Goal: Share content: Share content

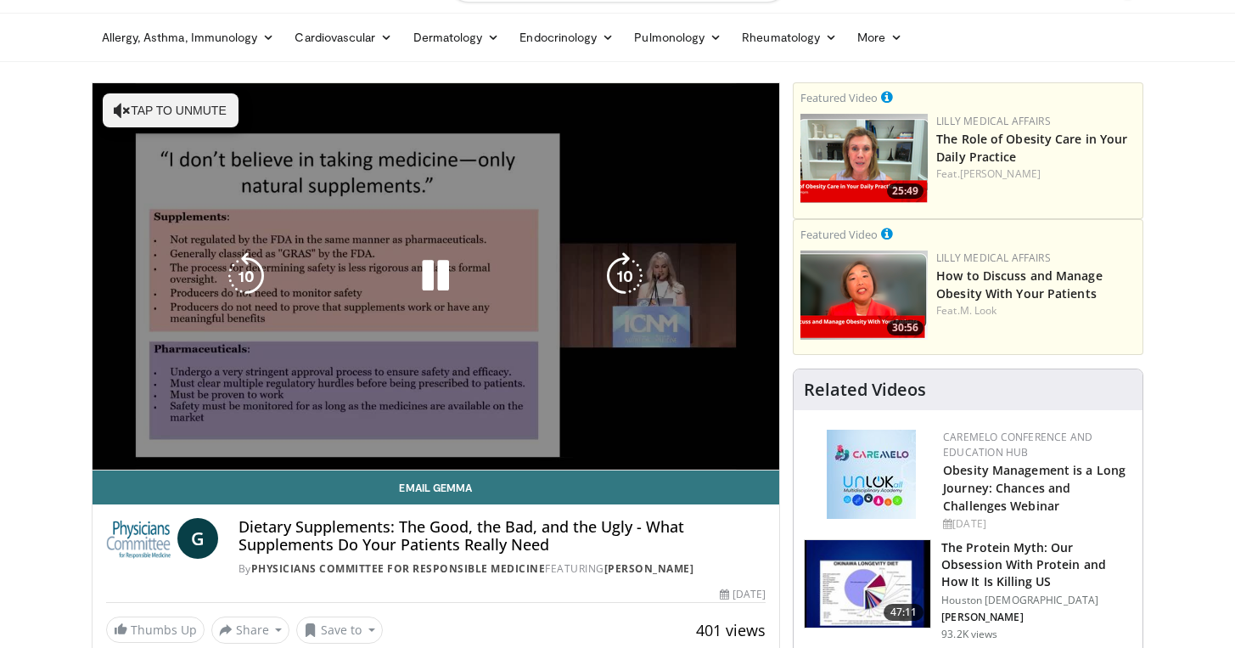
scroll to position [48, 0]
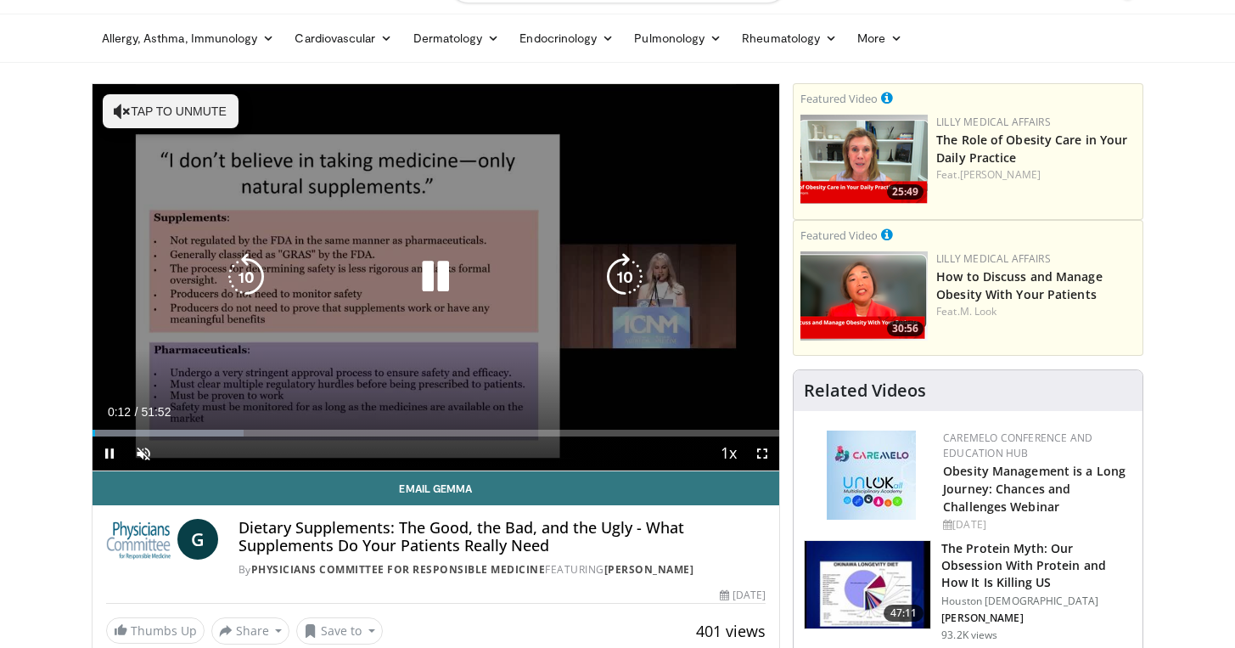
click at [443, 275] on icon "Video Player" at bounding box center [436, 277] width 48 height 48
click at [132, 115] on button "Tap to unmute" at bounding box center [171, 111] width 136 height 34
click at [425, 280] on icon "Video Player" at bounding box center [436, 277] width 48 height 48
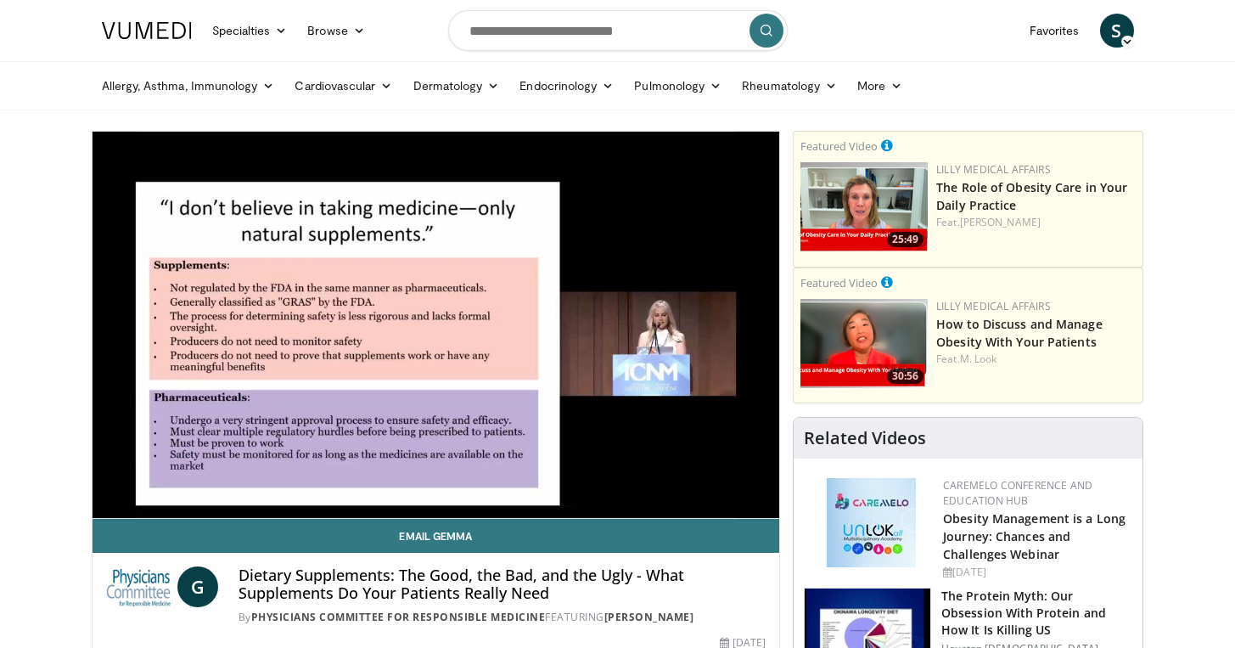
scroll to position [0, 0]
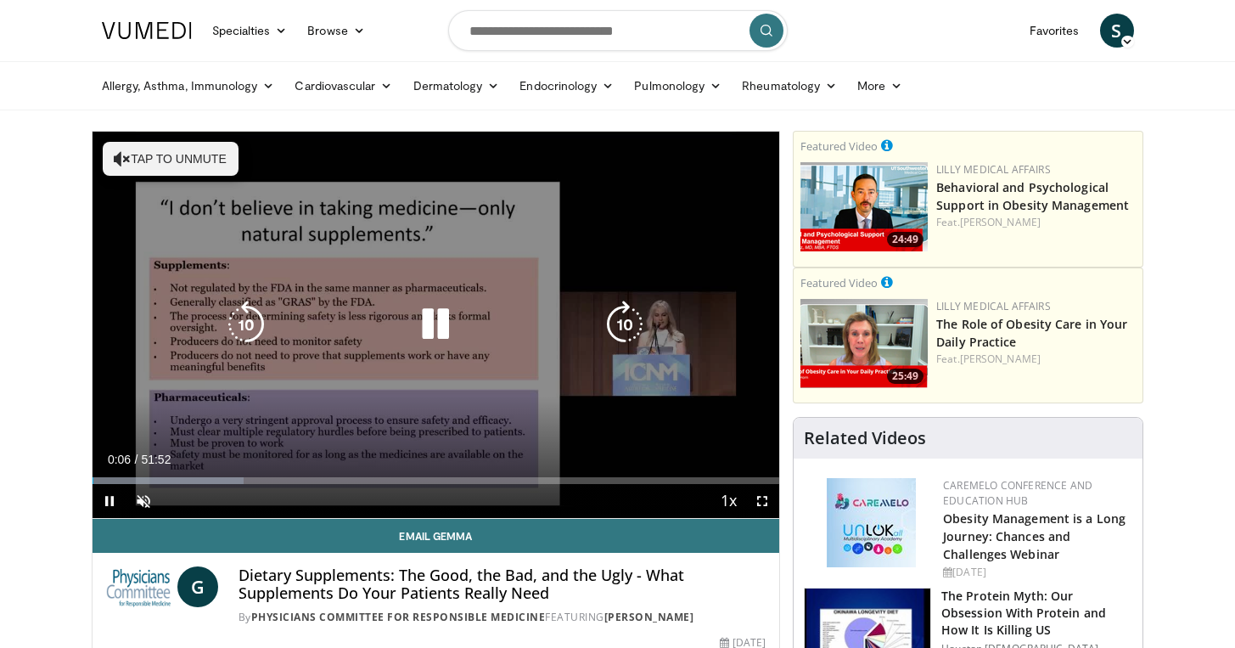
click at [214, 160] on button "Tap to unmute" at bounding box center [171, 159] width 136 height 34
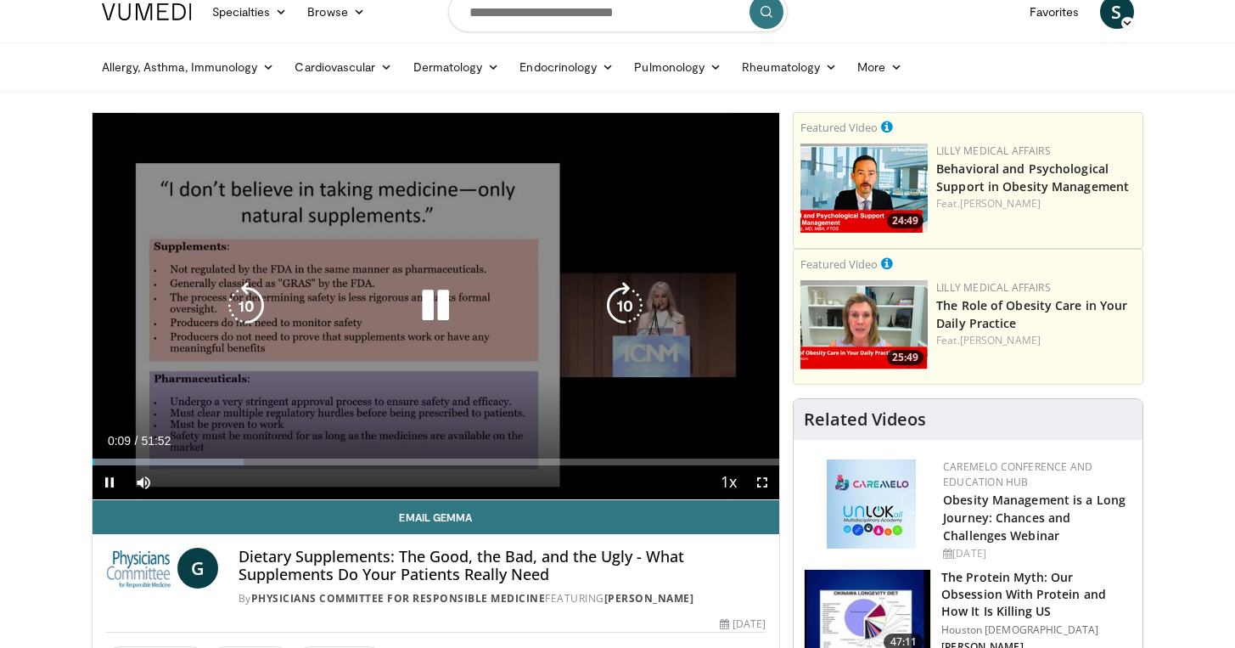
scroll to position [20, 0]
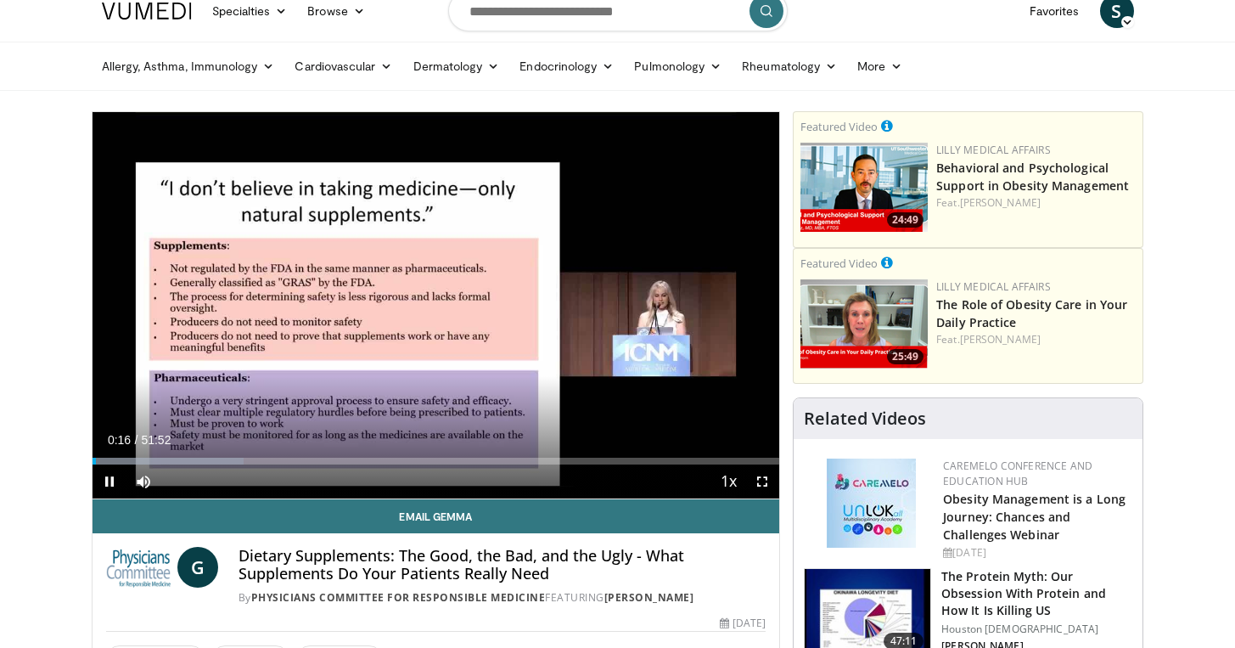
click at [122, 465] on span "Video Player" at bounding box center [110, 481] width 34 height 34
click at [107, 480] on span "Video Player" at bounding box center [110, 481] width 34 height 34
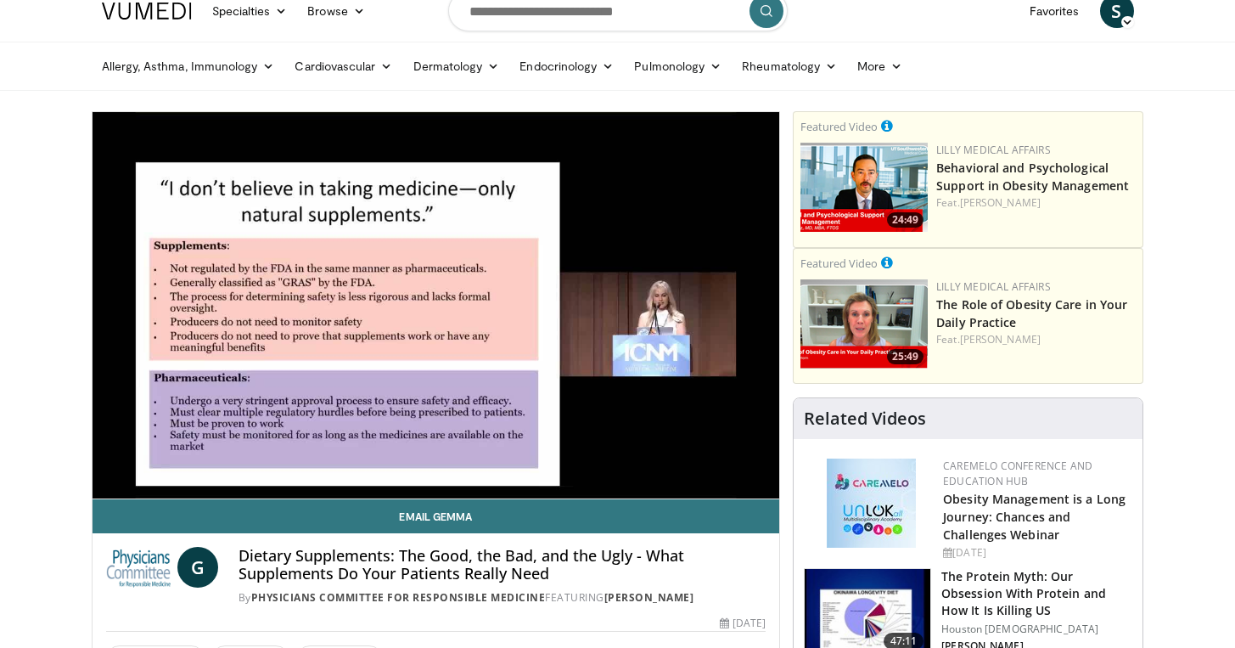
scroll to position [44, 0]
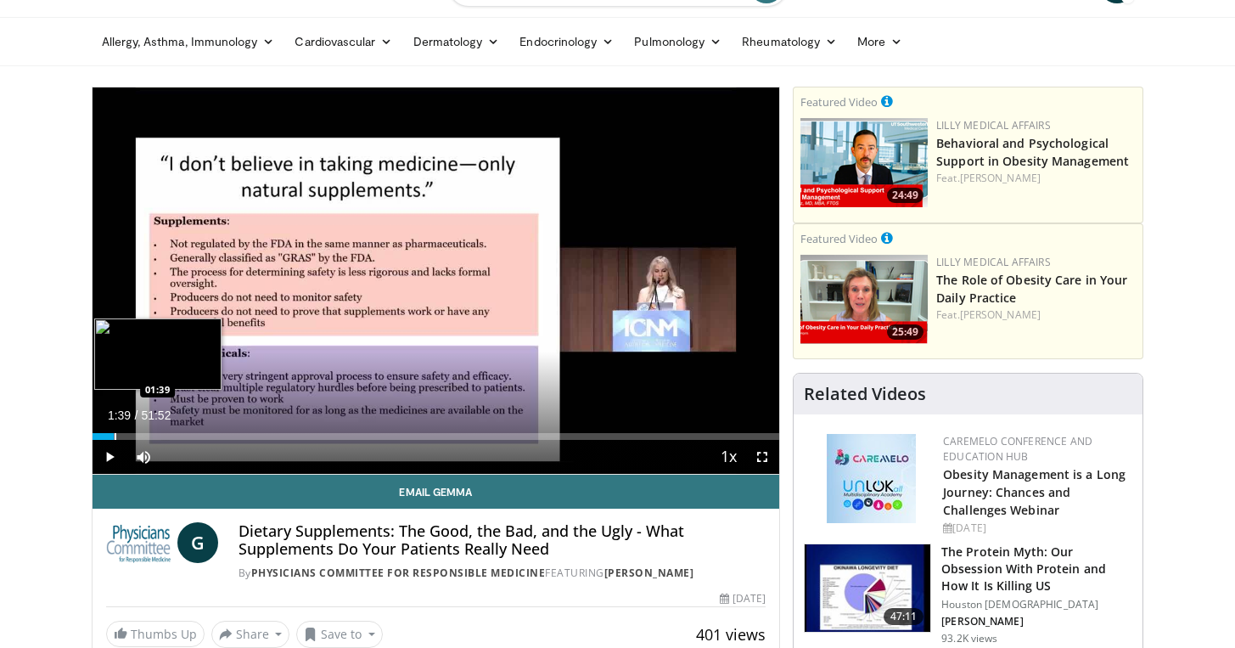
drag, startPoint x: 96, startPoint y: 436, endPoint x: 114, endPoint y: 437, distance: 17.8
click at [115, 437] on div "Progress Bar" at bounding box center [116, 436] width 2 height 7
drag, startPoint x: 151, startPoint y: 436, endPoint x: 160, endPoint y: 436, distance: 9.3
click at [161, 436] on div "Progress Bar" at bounding box center [162, 436] width 2 height 7
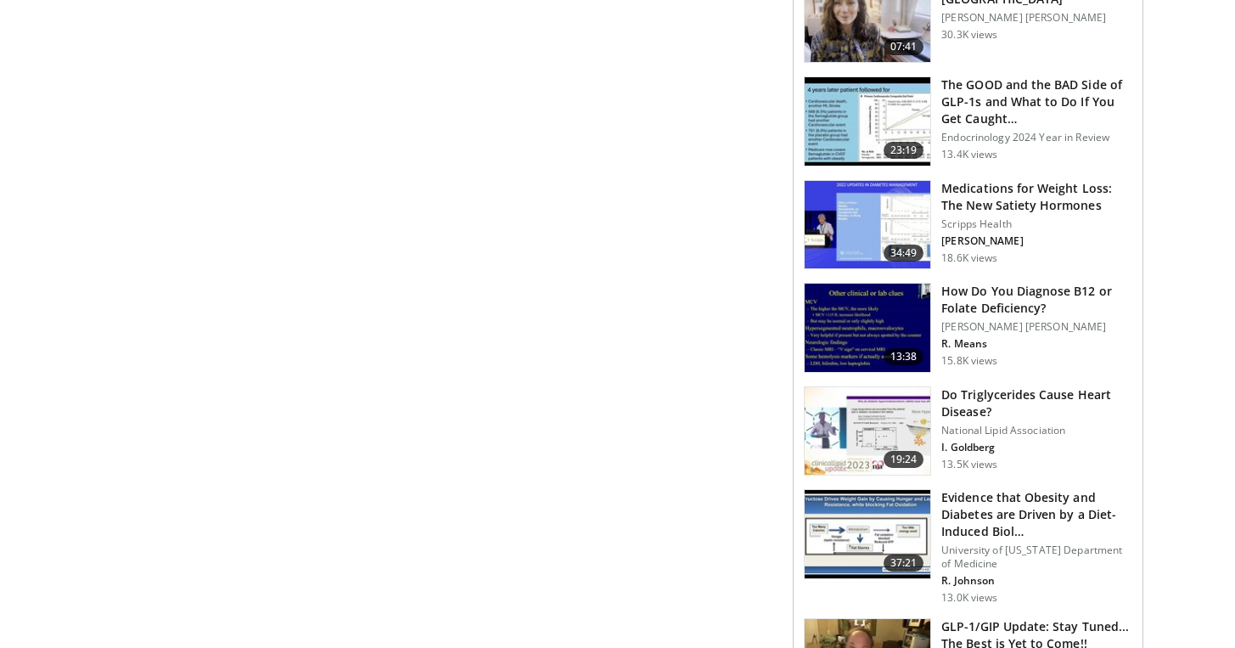
scroll to position [974, 0]
click at [667, 148] on div "**********" at bounding box center [443, 479] width 702 height 2646
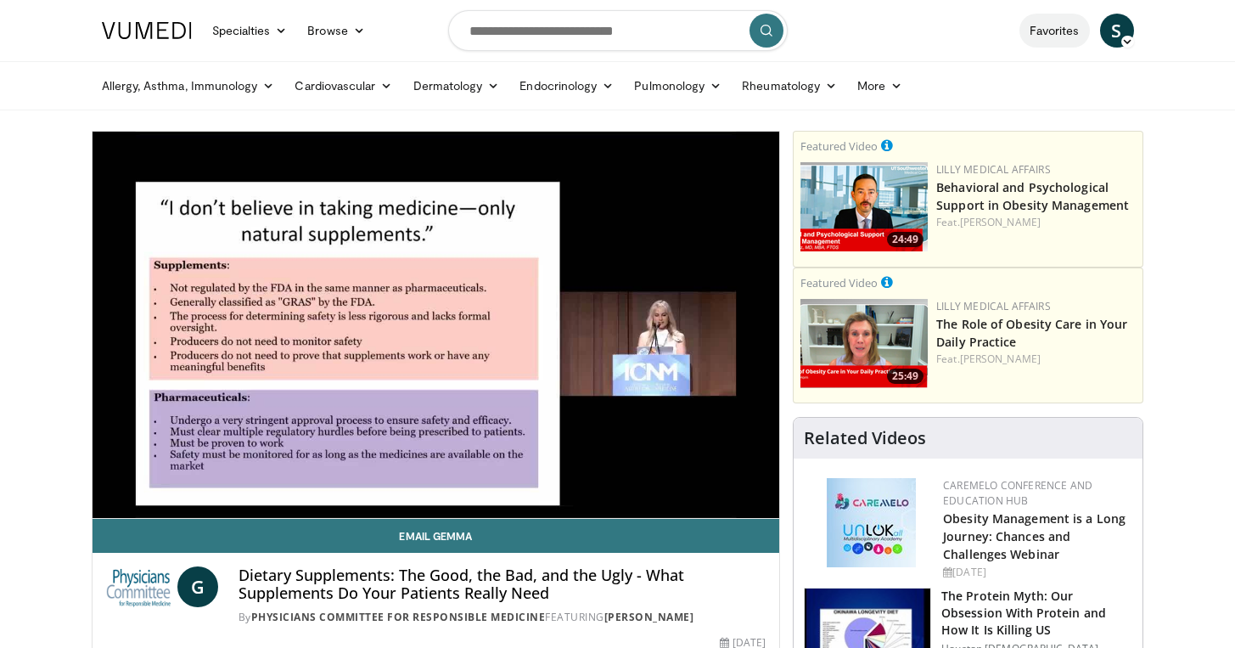
scroll to position [0, 0]
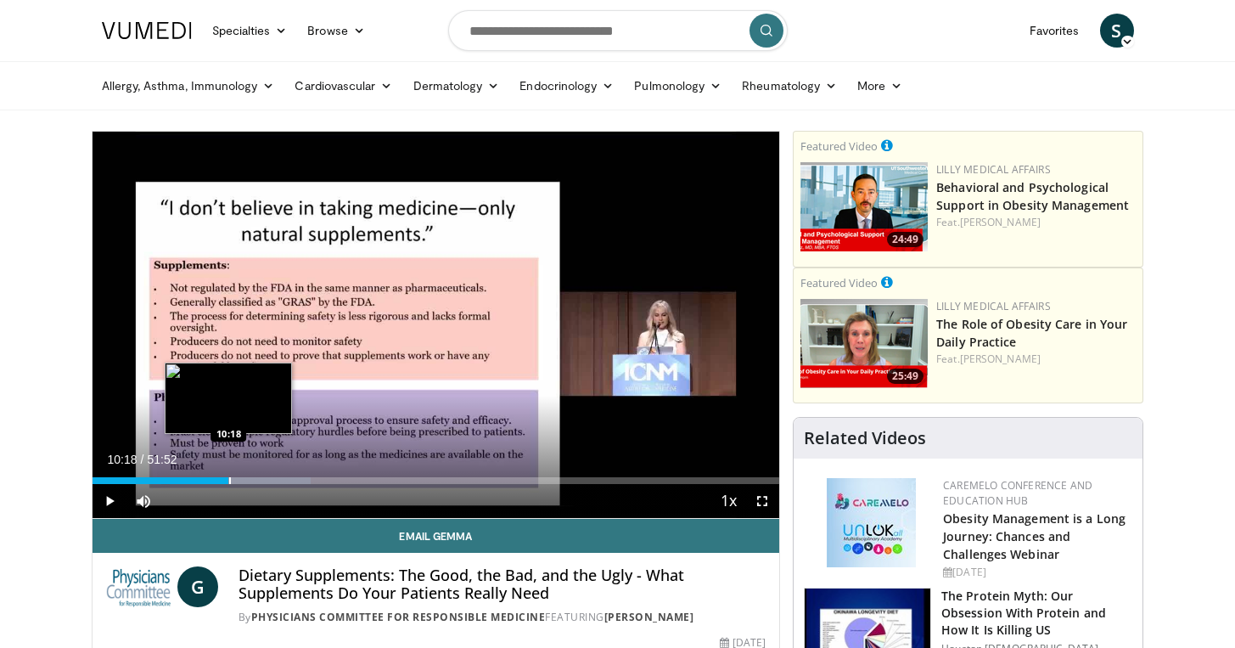
click at [229, 480] on div "Progress Bar" at bounding box center [230, 480] width 2 height 7
click at [226, 480] on div "Progress Bar" at bounding box center [227, 480] width 2 height 7
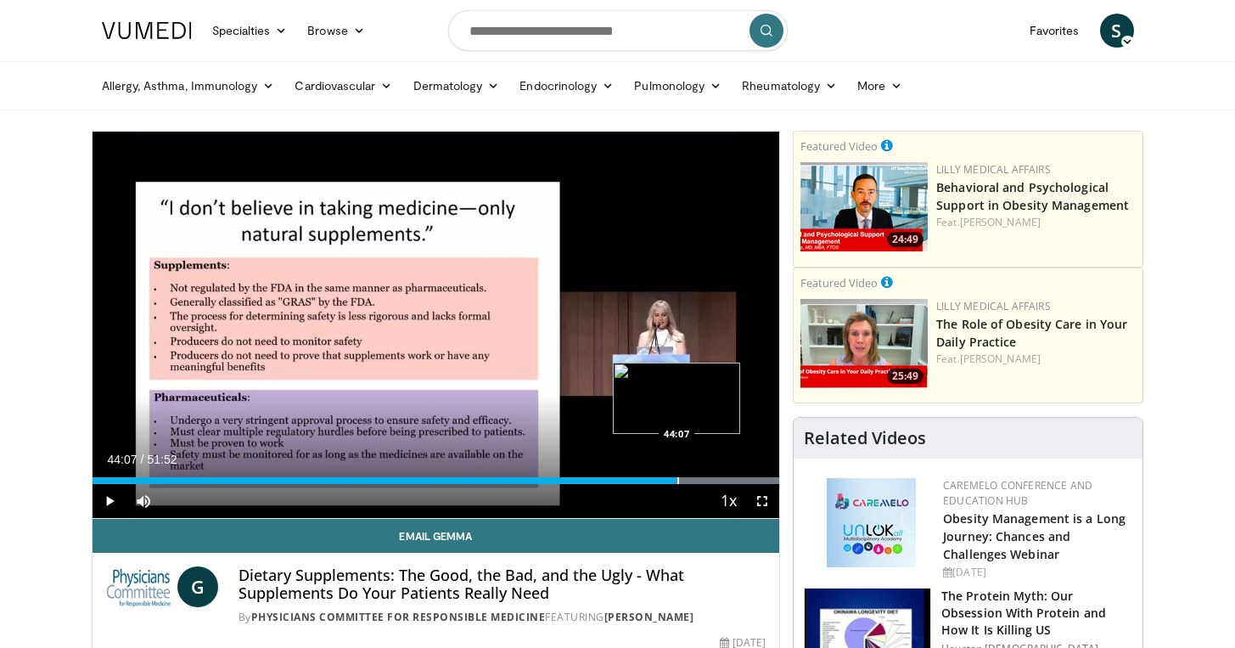
click at [677, 480] on div "Progress Bar" at bounding box center [678, 480] width 2 height 7
click at [682, 484] on video-js "**********" at bounding box center [436, 325] width 687 height 387
click at [681, 483] on div "Progress Bar" at bounding box center [682, 480] width 2 height 7
click at [104, 493] on span "Video Player" at bounding box center [110, 501] width 34 height 34
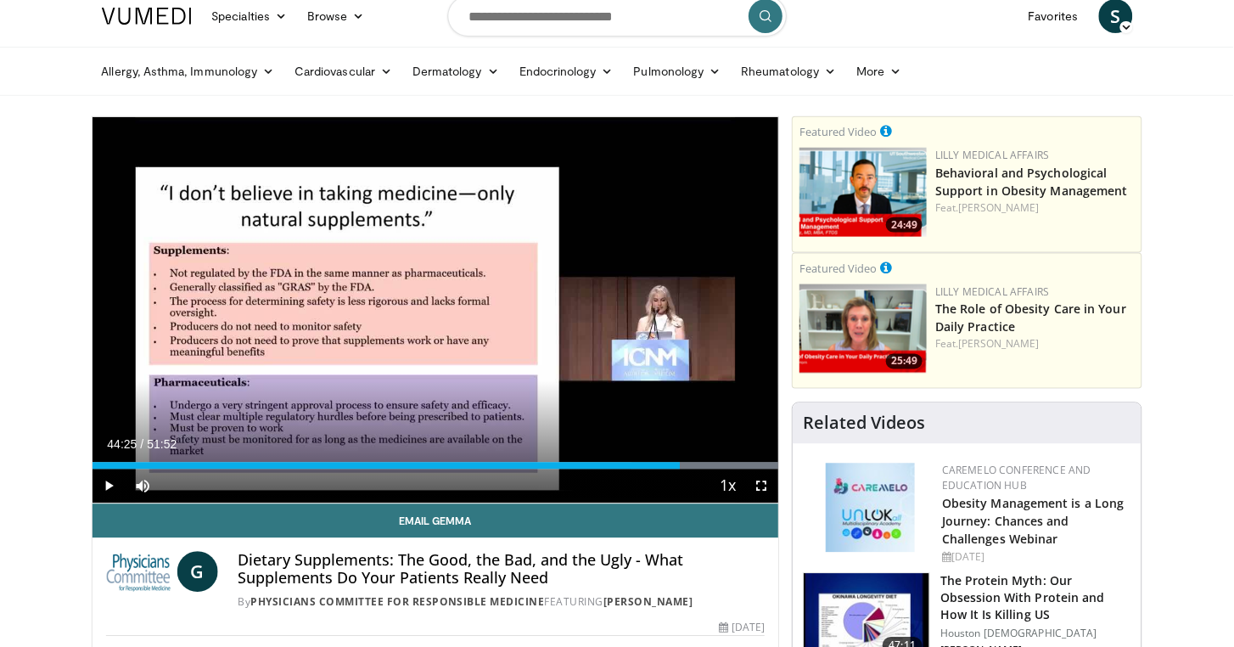
scroll to position [25, 0]
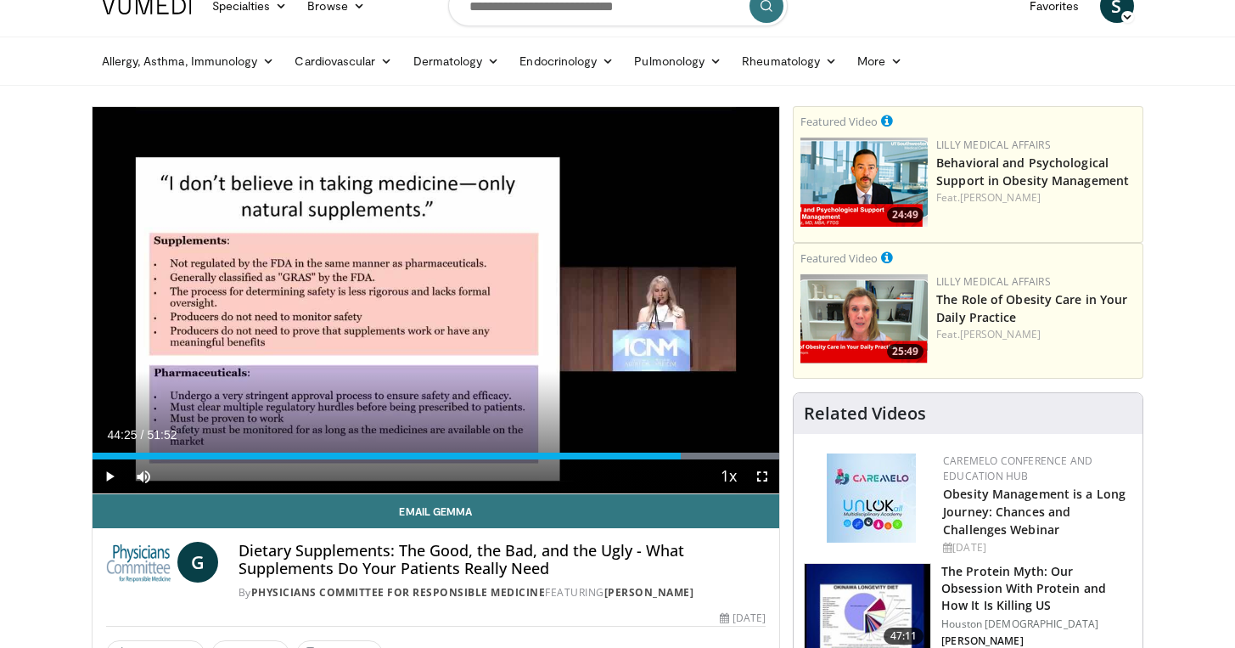
click at [764, 479] on span "Video Player" at bounding box center [762, 476] width 34 height 34
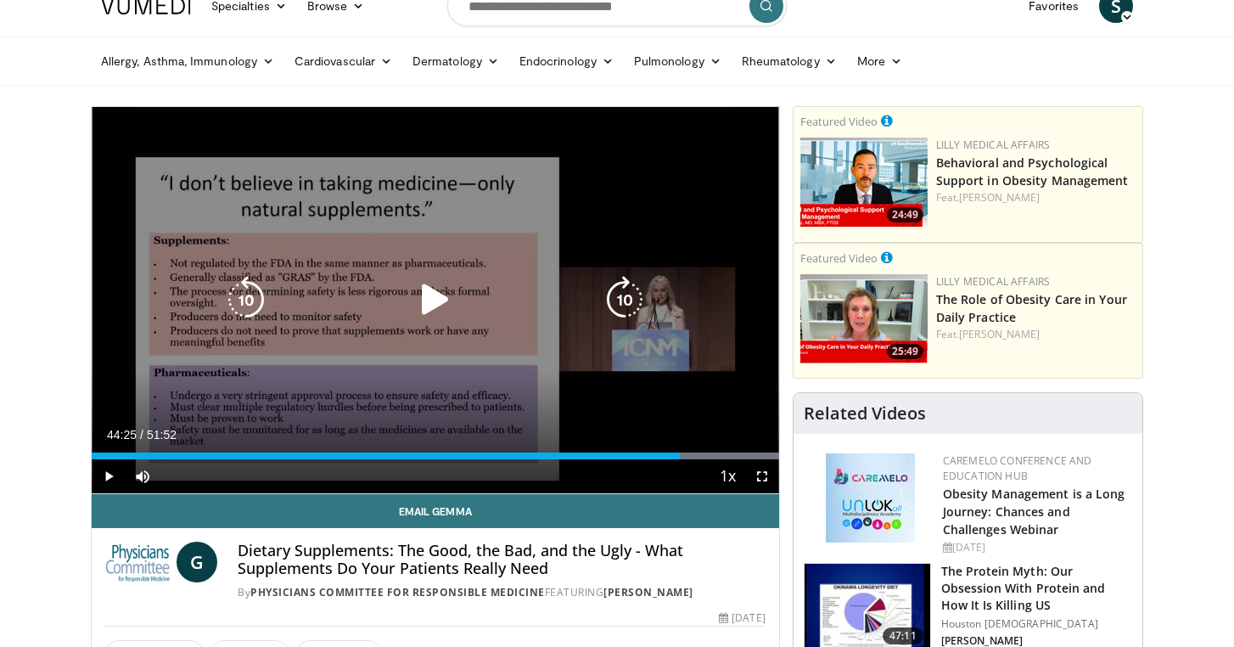
click at [616, 143] on div "10 seconds Tap to unmute" at bounding box center [435, 300] width 687 height 386
click at [580, 144] on div "10 seconds Tap to unmute" at bounding box center [435, 300] width 687 height 386
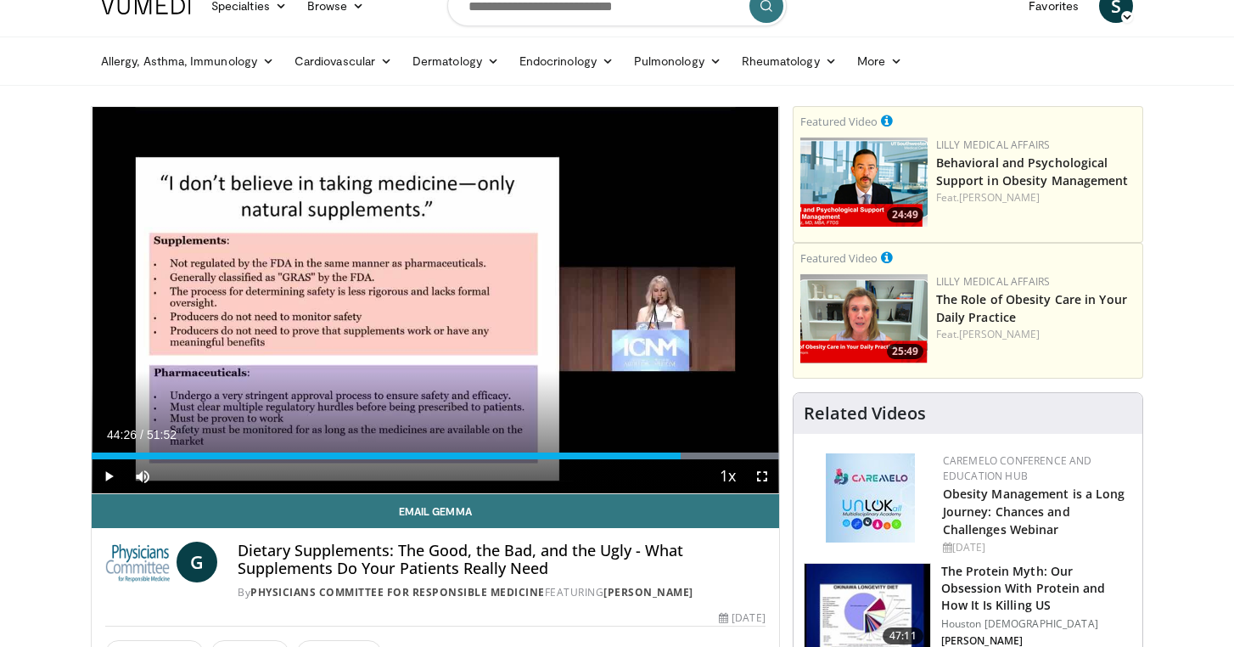
click at [766, 475] on span "Video Player" at bounding box center [762, 476] width 34 height 34
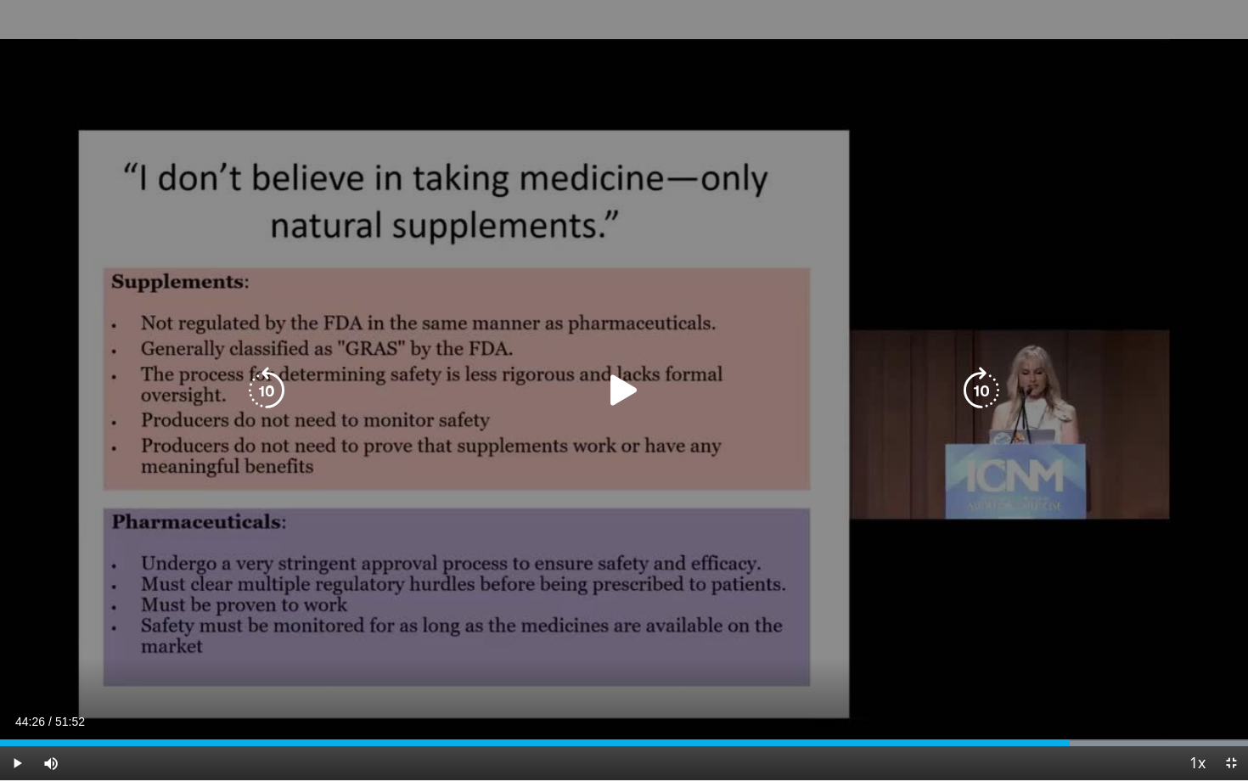
click at [1046, 647] on div "10 seconds Tap to unmute" at bounding box center [624, 390] width 1248 height 780
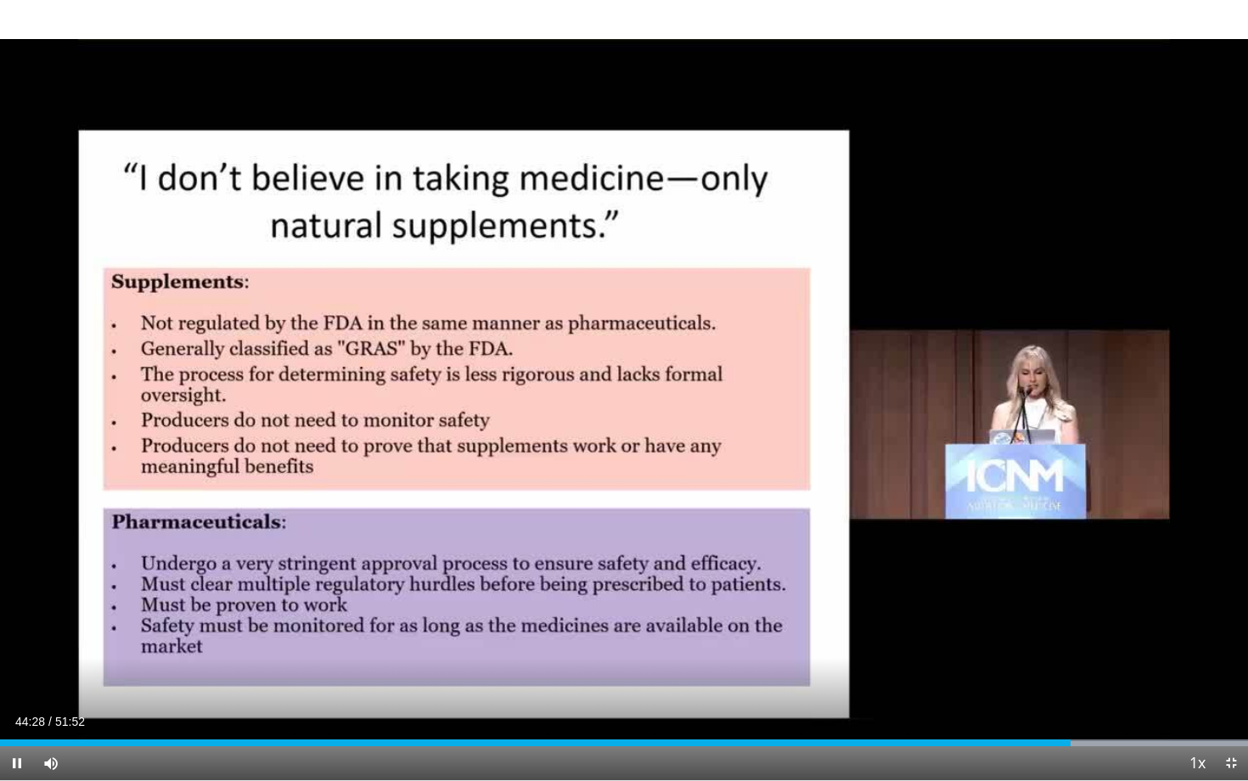
click at [1231, 647] on span "Video Player" at bounding box center [1231, 763] width 34 height 34
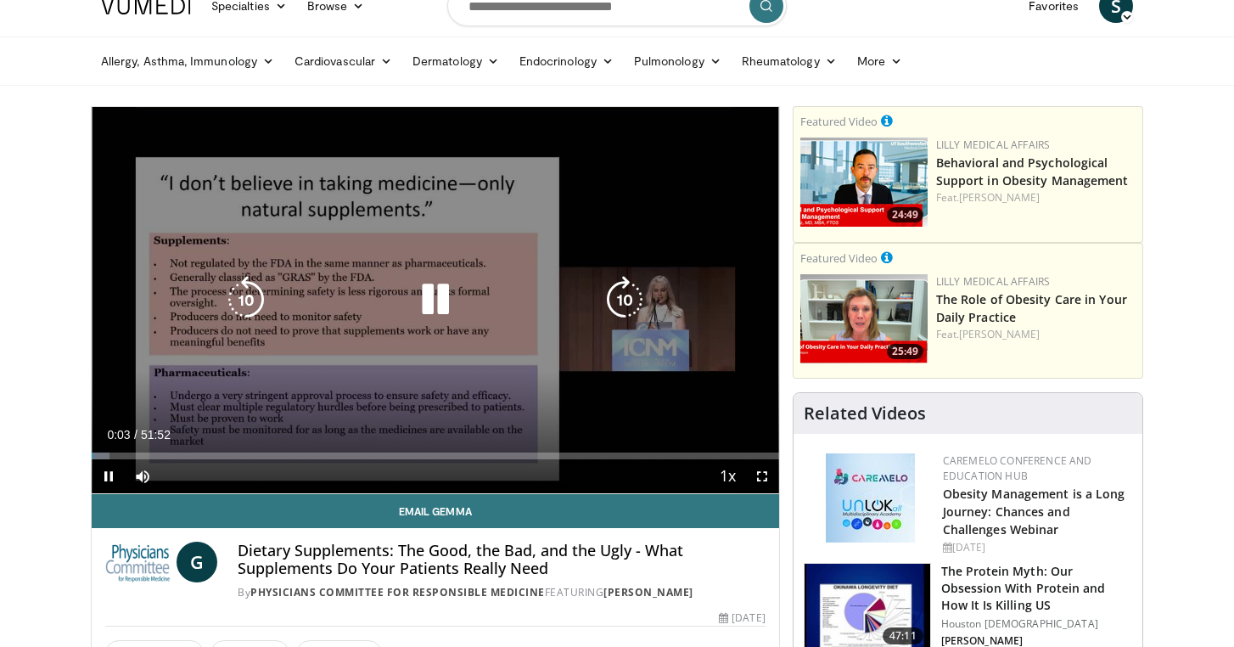
click at [613, 200] on div "10 seconds Tap to unmute" at bounding box center [435, 300] width 687 height 386
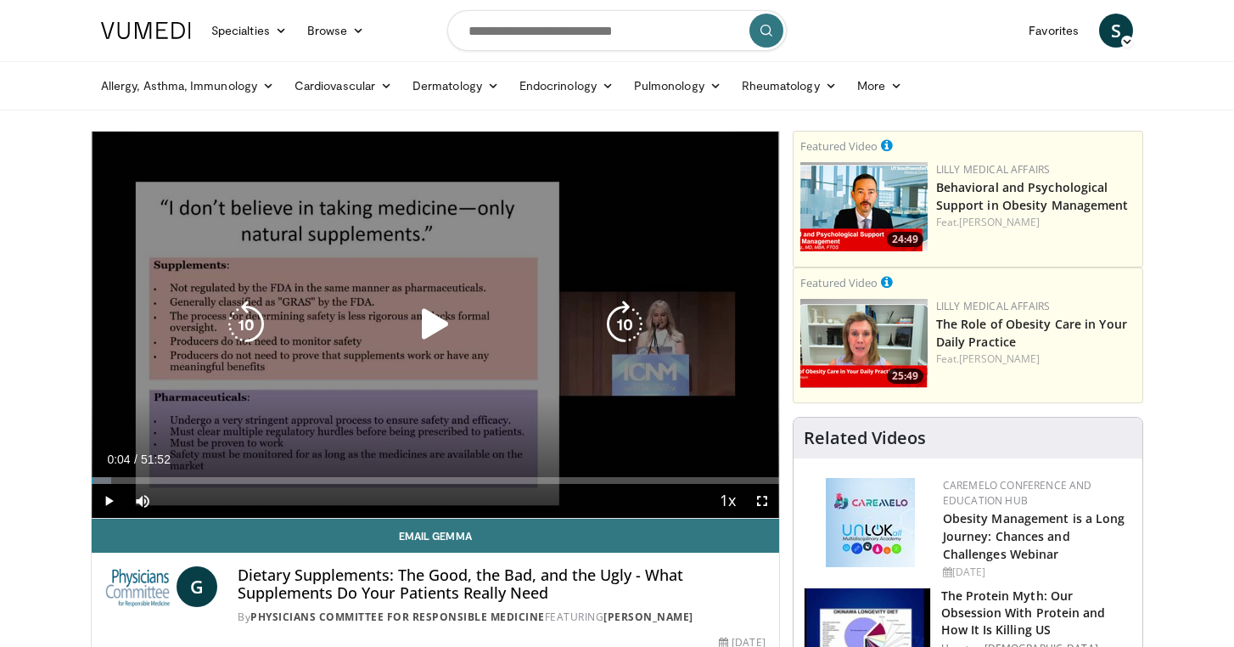
scroll to position [0, 0]
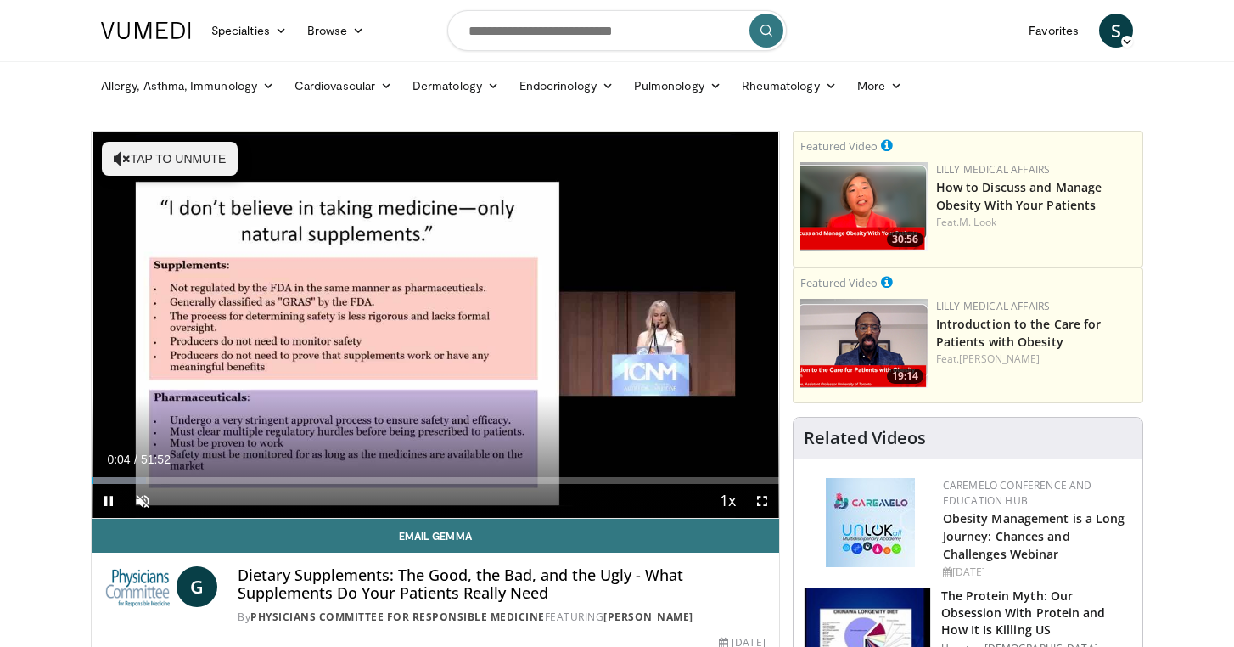
click at [105, 502] on span "Video Player" at bounding box center [109, 501] width 34 height 34
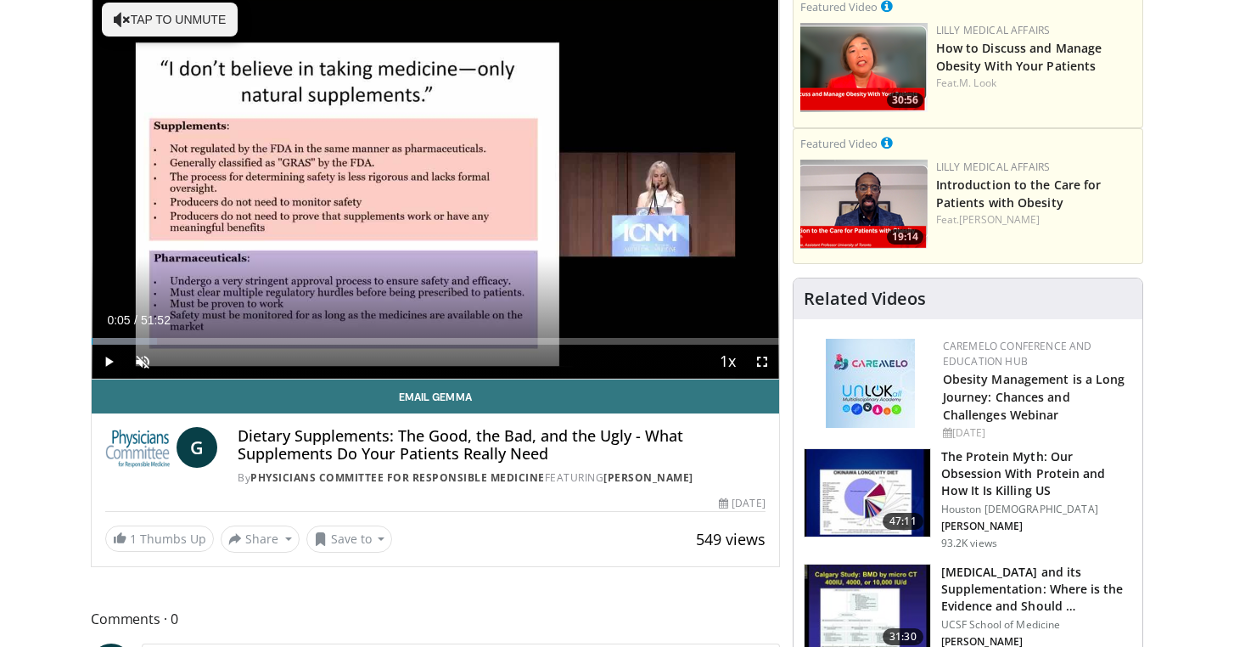
scroll to position [141, 0]
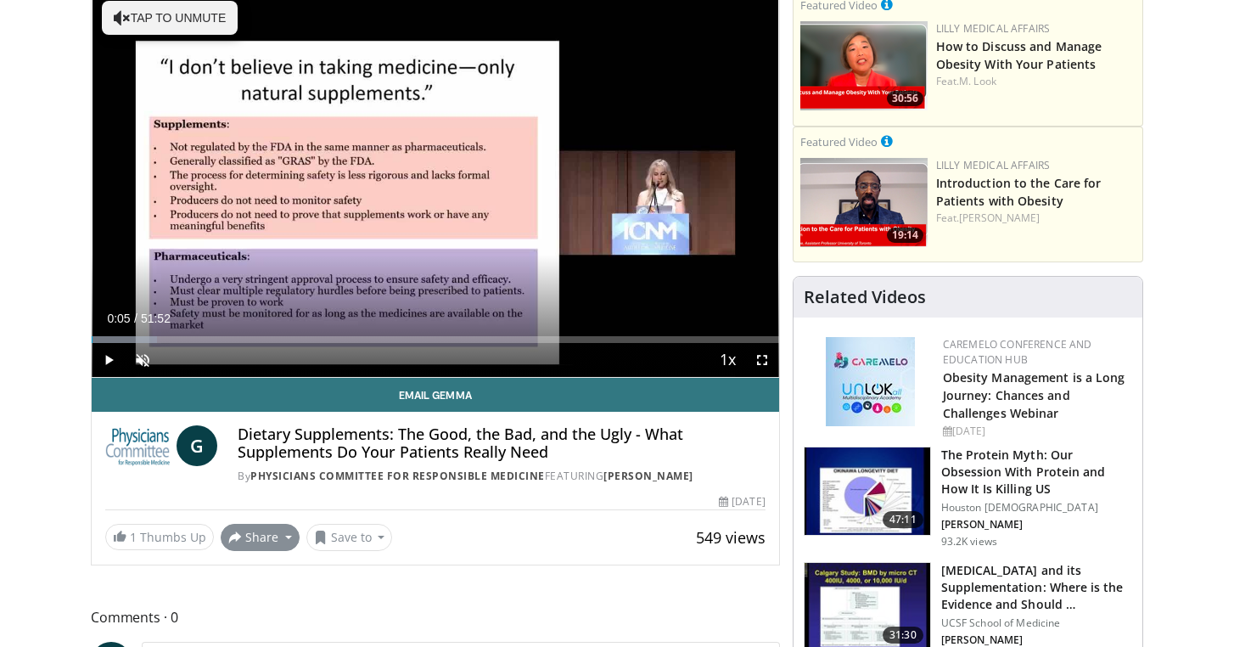
click at [262, 551] on button "Share" at bounding box center [260, 537] width 79 height 27
click at [269, 463] on span "E-mail" at bounding box center [258, 453] width 48 height 19
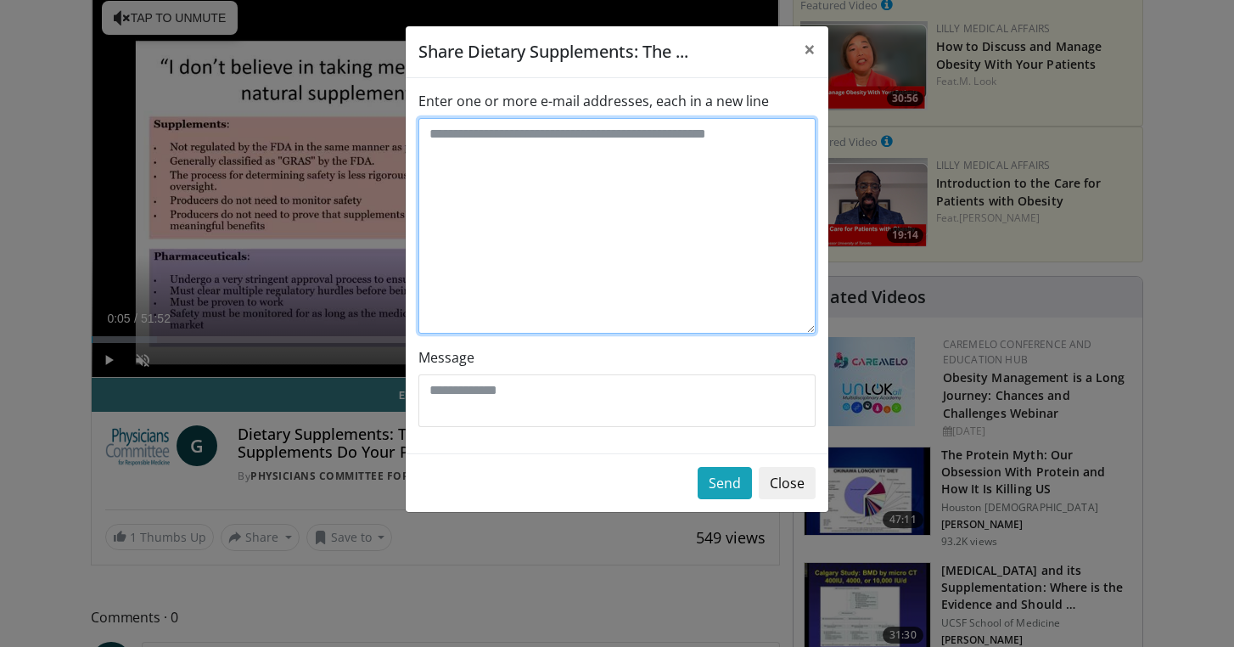
click at [481, 161] on textarea "Enter one or more e-mail addresses, each in a new line" at bounding box center [616, 226] width 397 height 216
type textarea "**********"
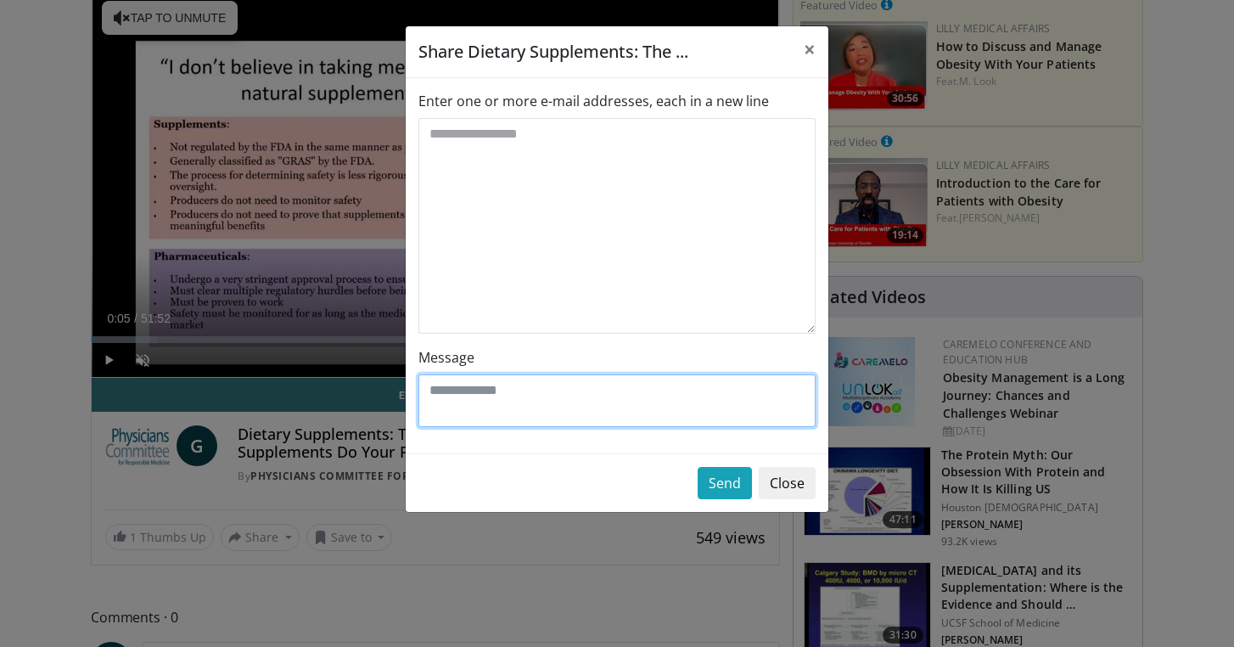
click at [580, 395] on textarea "Message" at bounding box center [616, 400] width 397 height 53
type textarea "*********"
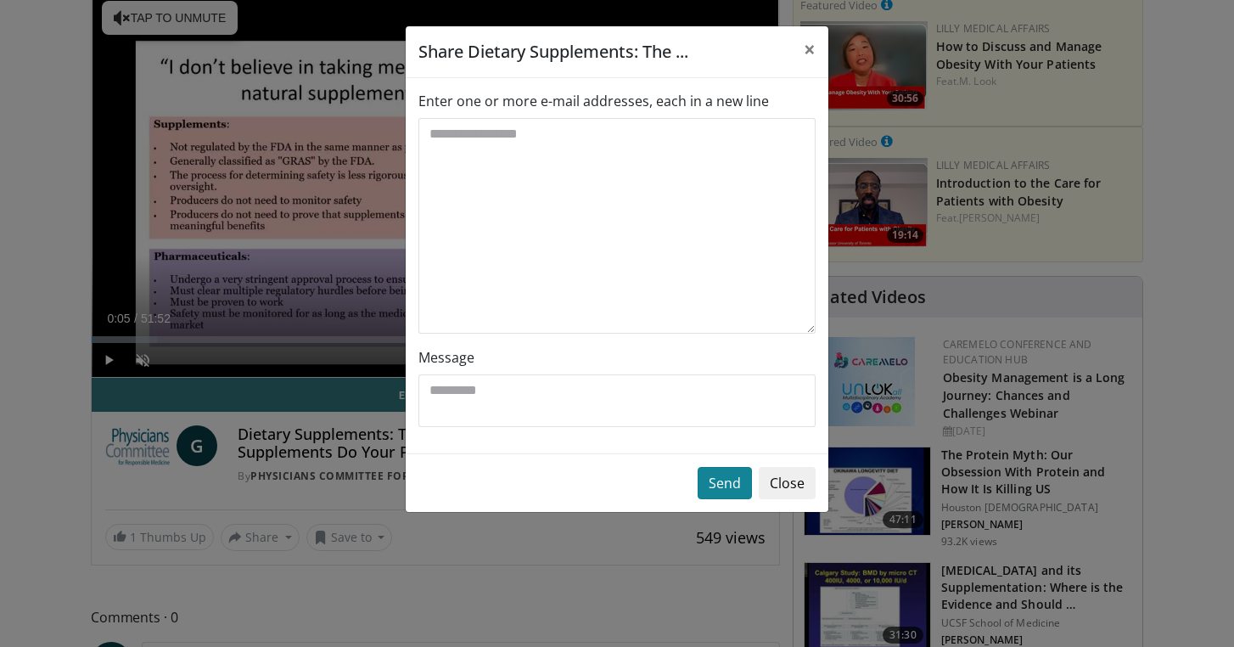
click at [721, 487] on button "Send" at bounding box center [725, 483] width 54 height 32
